Goal: Task Accomplishment & Management: Manage account settings

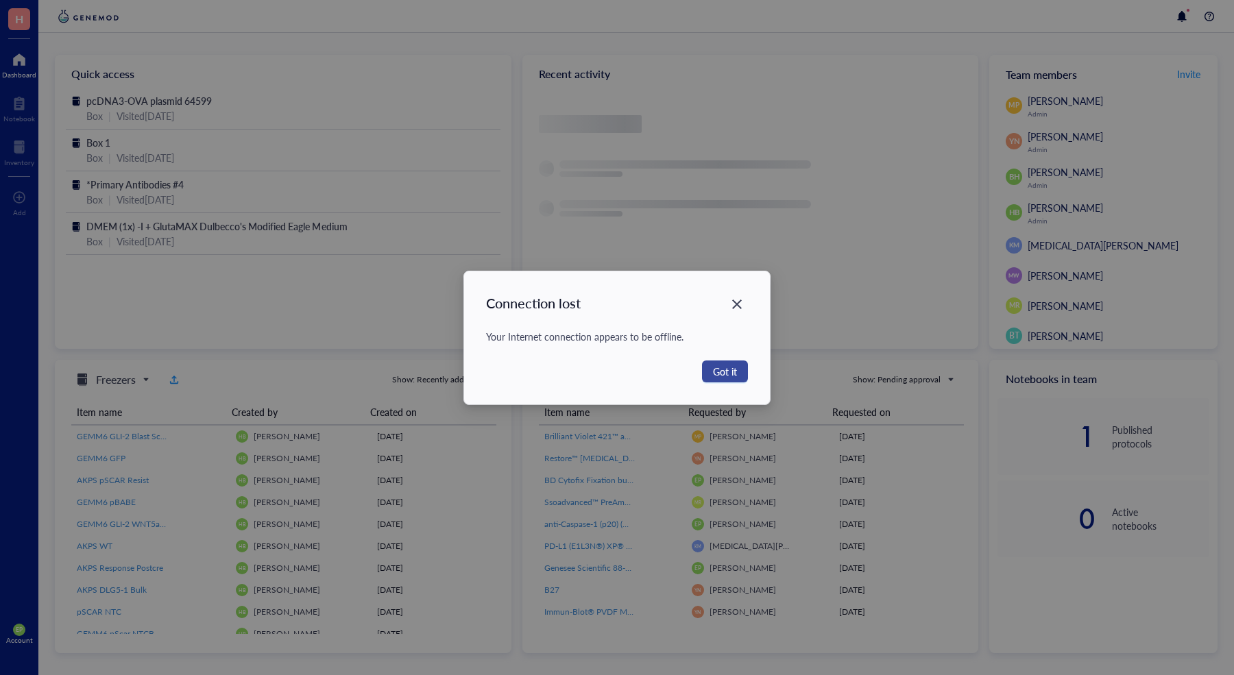
click at [731, 366] on span "Got it" at bounding box center [725, 371] width 24 height 15
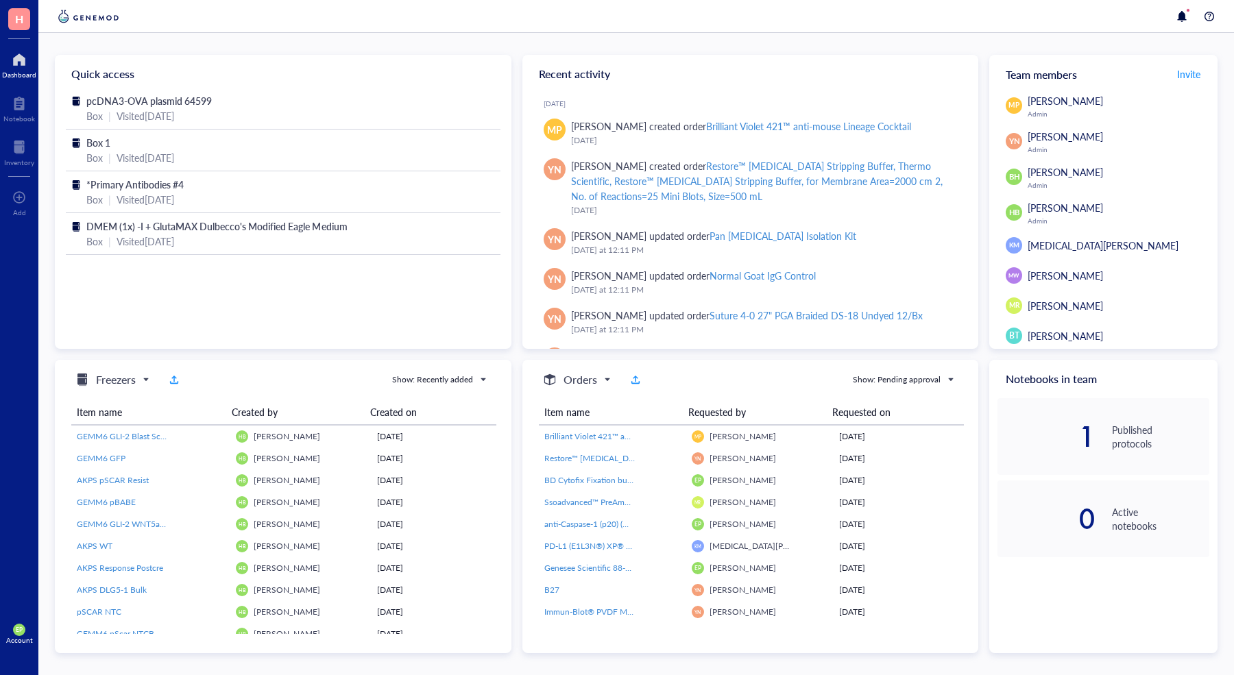
click at [83, 20] on img at bounding box center [88, 16] width 67 height 16
click at [69, 16] on img at bounding box center [88, 16] width 67 height 16
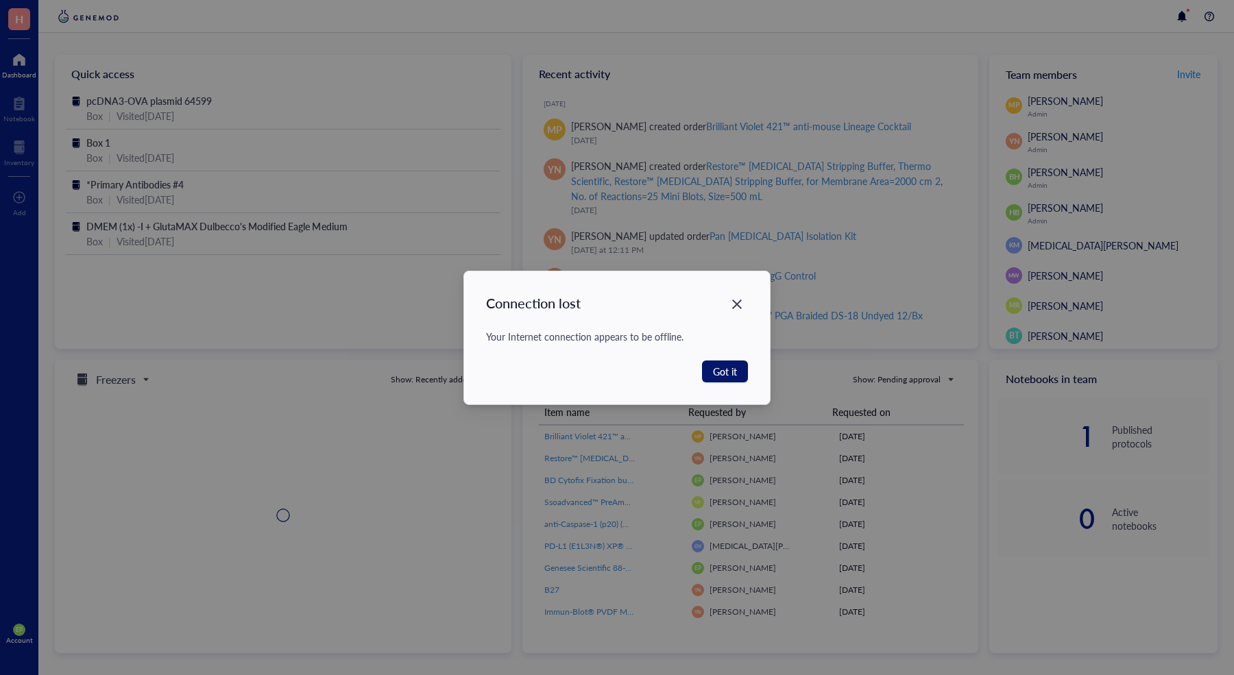
drag, startPoint x: 726, startPoint y: 378, endPoint x: 691, endPoint y: 361, distance: 39.2
click at [725, 378] on button "Got it" at bounding box center [725, 372] width 46 height 22
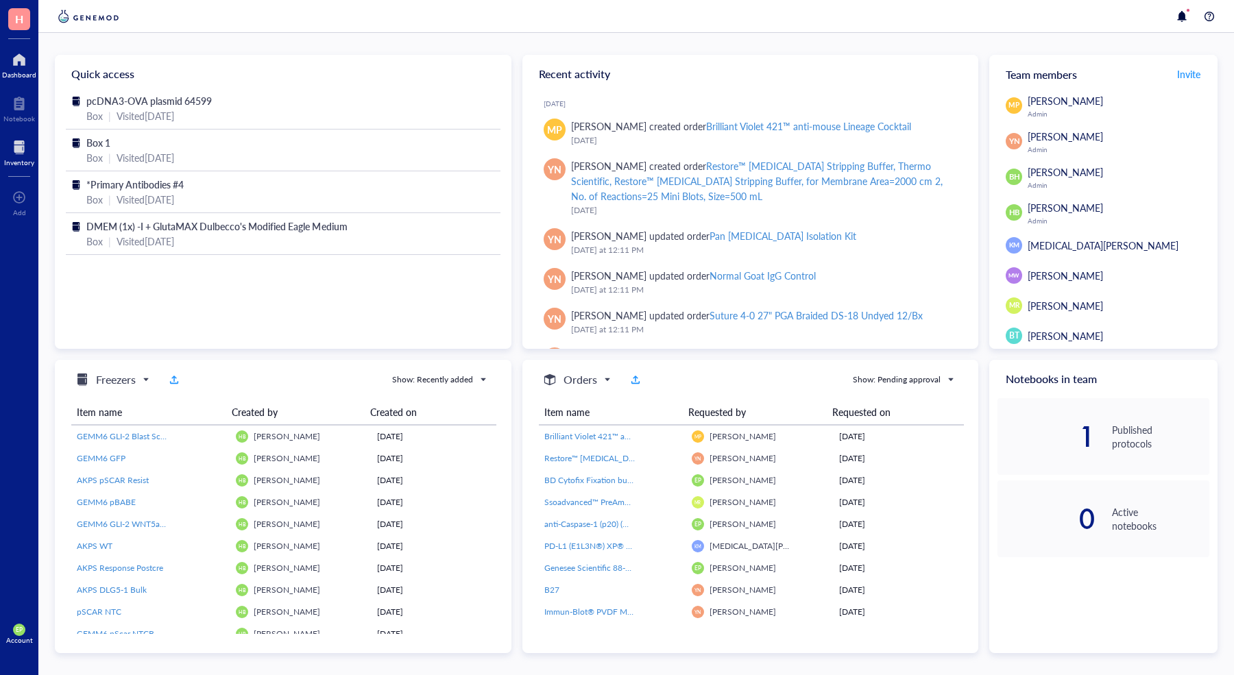
click at [14, 167] on div "Inventory" at bounding box center [19, 162] width 30 height 8
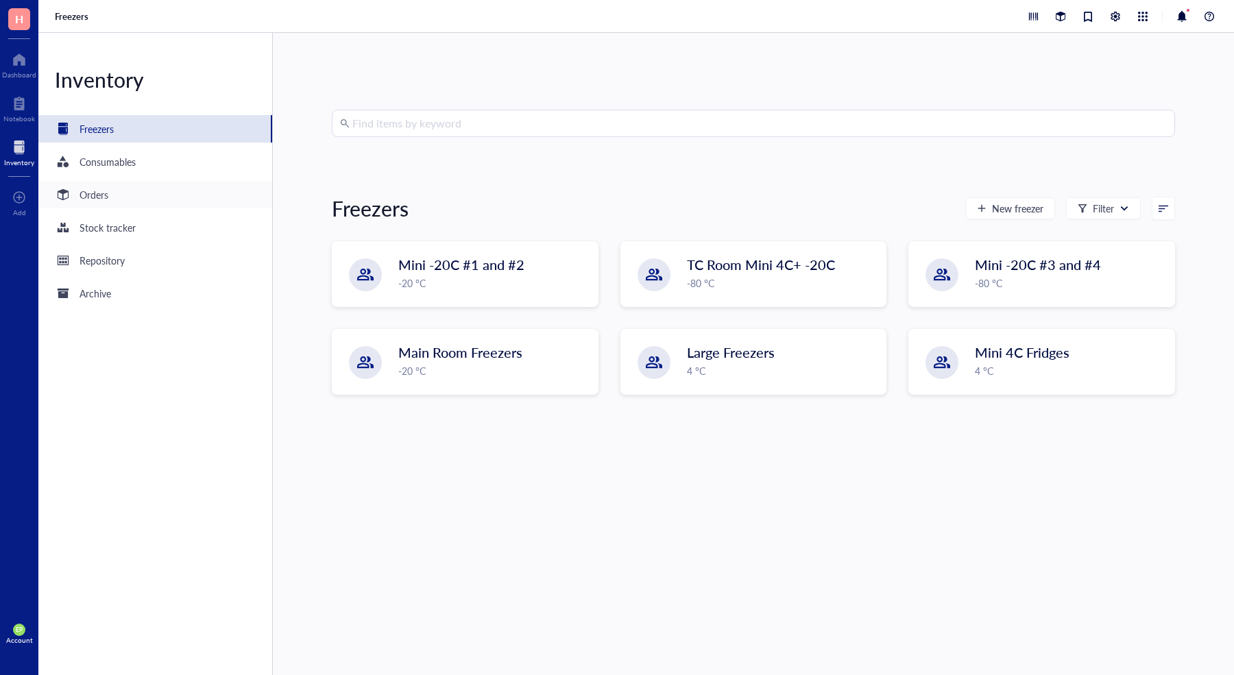
click at [82, 195] on div "Orders" at bounding box center [94, 194] width 29 height 15
